Goal: Task Accomplishment & Management: Use online tool/utility

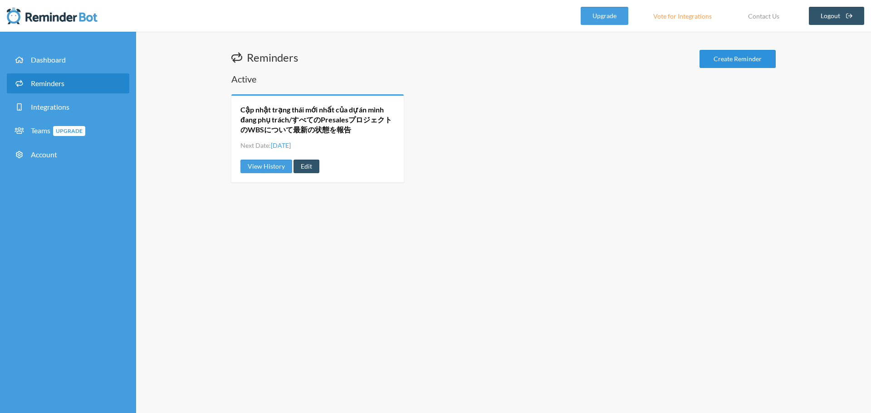
click at [752, 61] on link "Create Reminder" at bounding box center [737, 59] width 76 height 18
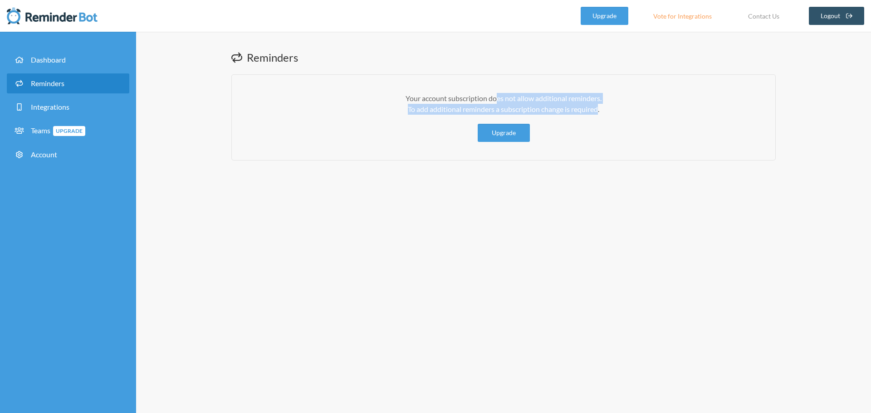
drag, startPoint x: 495, startPoint y: 102, endPoint x: 594, endPoint y: 113, distance: 99.1
click at [594, 113] on p "Your account subscription does not allow additional reminders. To add additiona…" at bounding box center [503, 104] width 507 height 22
